Goal: Transaction & Acquisition: Purchase product/service

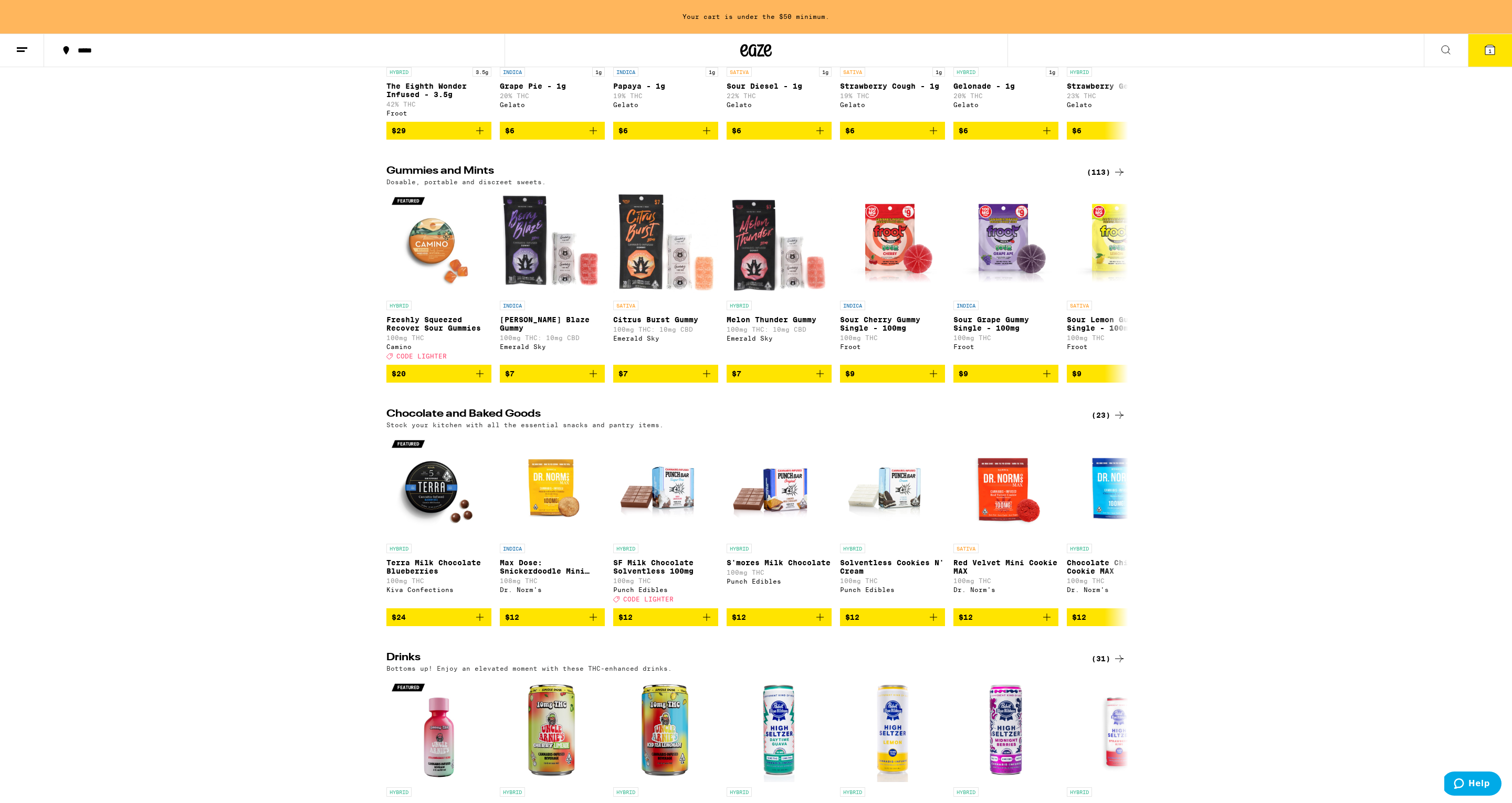
scroll to position [2635, 0]
